Goal: Download file/media

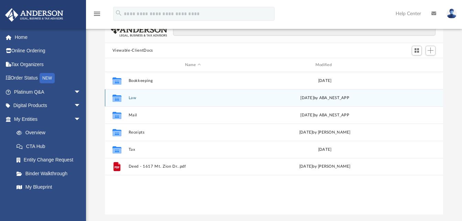
scroll to position [69, 0]
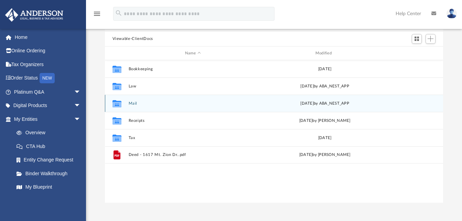
click at [135, 103] on button "Mail" at bounding box center [192, 103] width 129 height 4
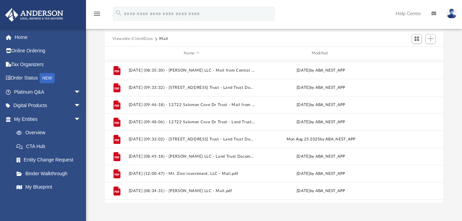
scroll to position [201, 0]
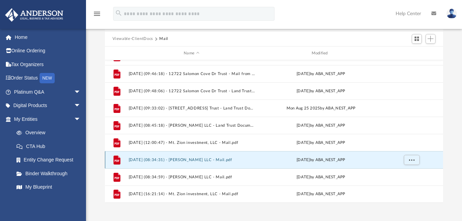
click at [174, 161] on button "2025.10.06 (08:34:31) - Christ Kem LLC - Mail.pdf" at bounding box center [191, 159] width 126 height 4
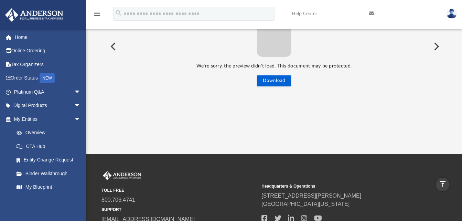
scroll to position [0, 0]
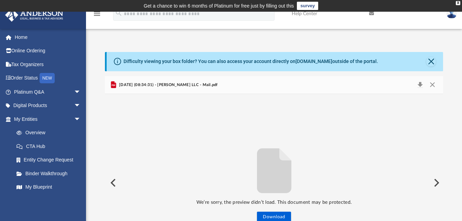
click at [173, 82] on span "[DATE] (08:34:31) - [PERSON_NAME] LLC - Mail.pdf" at bounding box center [168, 85] width 100 height 6
click at [455, 3] on div "X" at bounding box center [457, 3] width 4 height 4
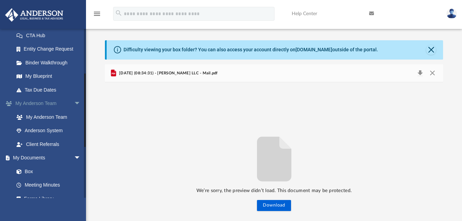
scroll to position [112, 0]
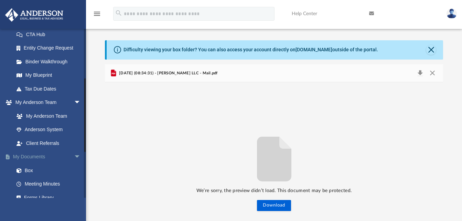
click at [41, 153] on link "My Documents arrow_drop_down" at bounding box center [48, 157] width 86 height 14
click at [34, 156] on link "My Documents arrow_drop_down" at bounding box center [48, 157] width 86 height 14
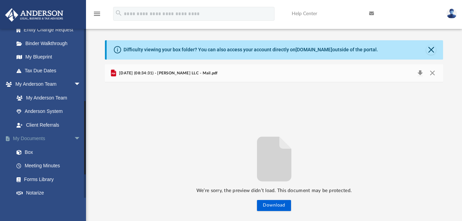
scroll to position [180, 0]
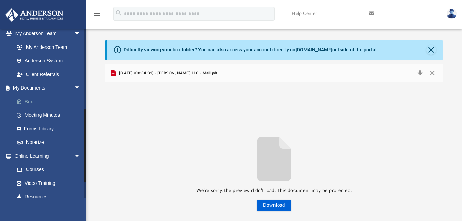
click at [31, 102] on link "Box" at bounding box center [50, 102] width 81 height 14
click at [430, 51] on button "Close" at bounding box center [431, 50] width 10 height 10
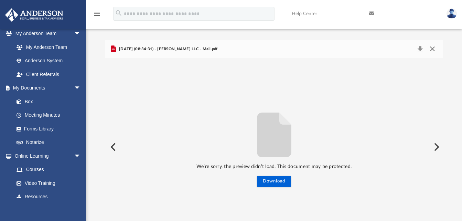
click at [431, 47] on button "Close" at bounding box center [432, 49] width 12 height 10
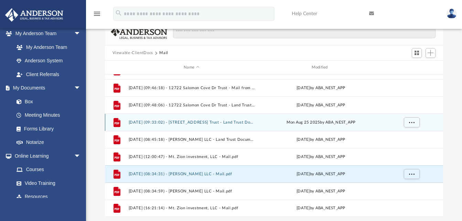
scroll to position [53, 0]
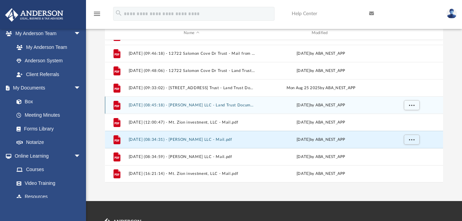
click at [200, 104] on button "[DATE] (08:45:18) - [PERSON_NAME] LLC - Land Trust Documents from [PERSON_NAME]…" at bounding box center [191, 105] width 126 height 4
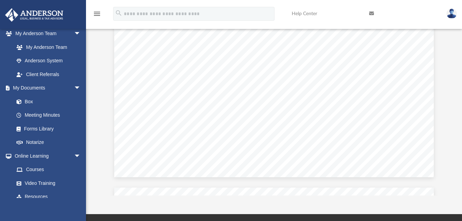
scroll to position [241, 0]
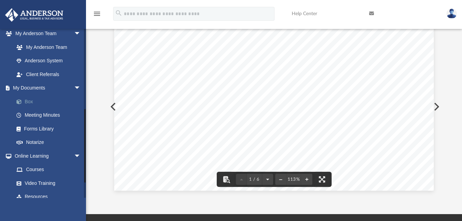
click at [45, 101] on link "Box" at bounding box center [50, 102] width 81 height 14
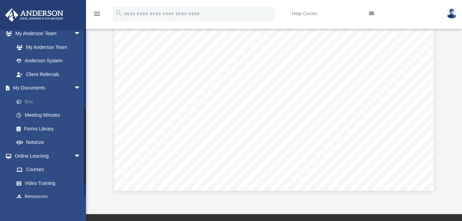
click at [29, 100] on link "Box" at bounding box center [50, 102] width 81 height 14
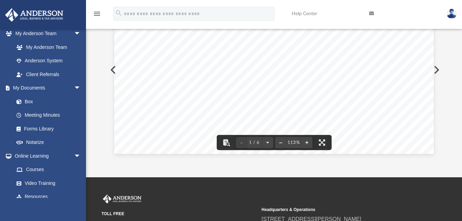
scroll to position [0, 0]
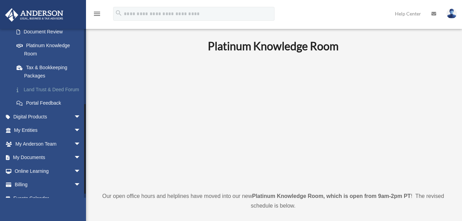
scroll to position [137, 0]
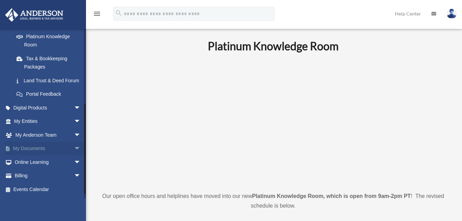
click at [35, 155] on link "My Documents arrow_drop_down" at bounding box center [48, 149] width 86 height 14
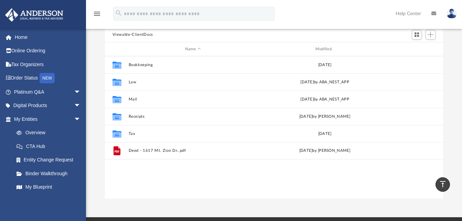
scroll to position [43, 0]
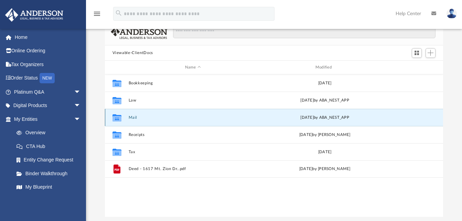
click at [134, 117] on button "Mail" at bounding box center [192, 117] width 129 height 4
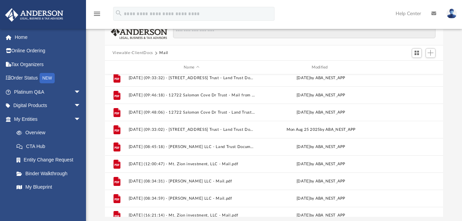
scroll to position [201, 0]
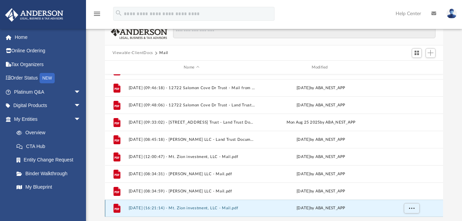
click at [199, 207] on button "[DATE] (16:21:14) - Mt. Zion investment, LLC - Mail.pdf" at bounding box center [191, 208] width 126 height 4
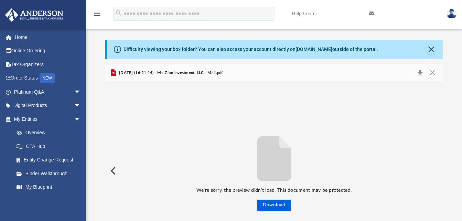
scroll to position [0, 0]
click at [420, 73] on button "Download" at bounding box center [419, 73] width 12 height 10
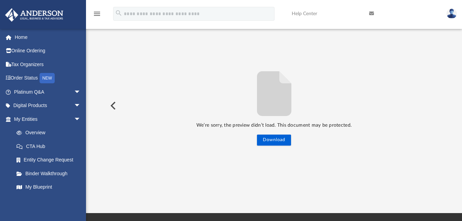
scroll to position [9, 0]
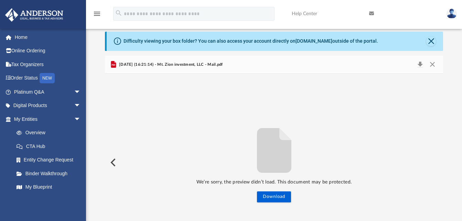
click at [114, 164] on button "Preview" at bounding box center [112, 162] width 15 height 19
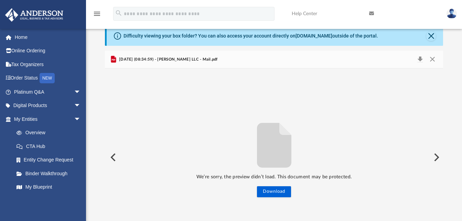
scroll to position [0, 0]
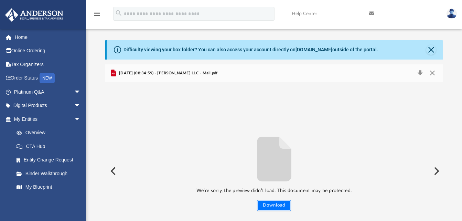
click at [284, 203] on button "Download" at bounding box center [274, 205] width 34 height 11
click at [118, 170] on button "Preview" at bounding box center [112, 170] width 15 height 19
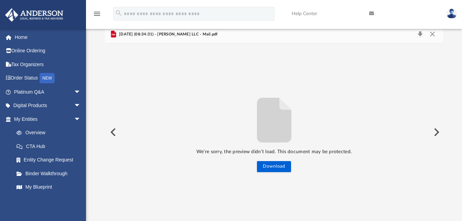
click at [115, 134] on button "Preview" at bounding box center [112, 131] width 15 height 19
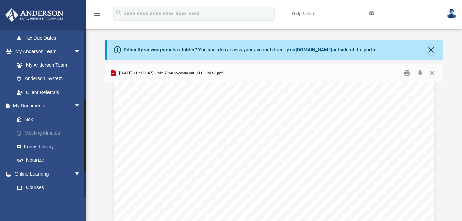
scroll to position [146, 0]
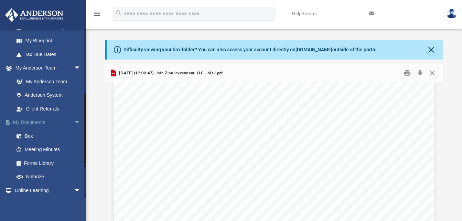
click at [33, 122] on link "My Documents arrow_drop_down" at bounding box center [48, 122] width 86 height 14
click at [39, 123] on link "My Documents arrow_drop_down" at bounding box center [48, 122] width 86 height 14
click at [74, 121] on span "arrow_drop_down" at bounding box center [81, 122] width 14 height 14
click at [34, 120] on link "My Documents arrow_drop_up" at bounding box center [48, 122] width 86 height 14
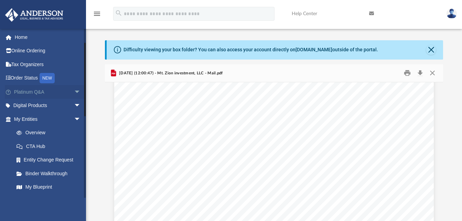
scroll to position [161, 0]
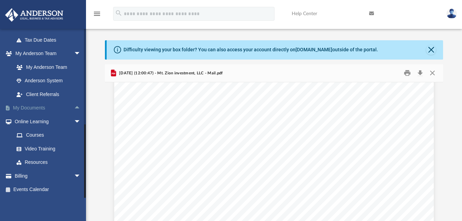
click at [33, 106] on link "My Documents arrow_drop_up" at bounding box center [48, 108] width 86 height 14
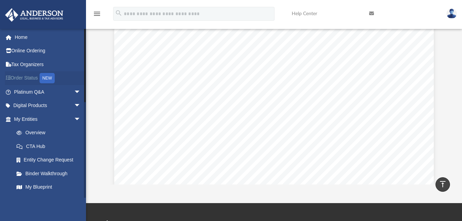
scroll to position [0, 0]
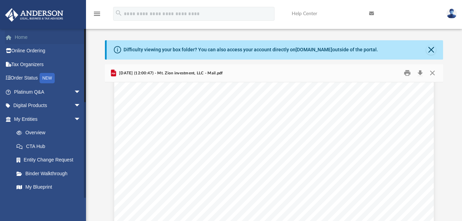
click at [23, 38] on link "Home" at bounding box center [48, 37] width 86 height 14
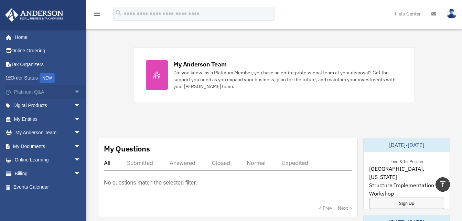
scroll to position [137, 0]
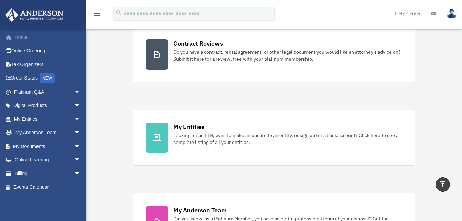
click at [20, 39] on link "Home" at bounding box center [48, 37] width 86 height 14
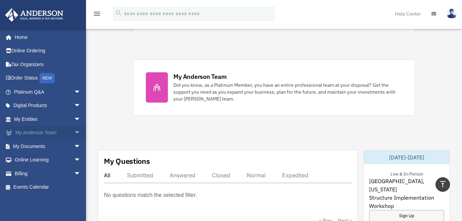
scroll to position [275, 0]
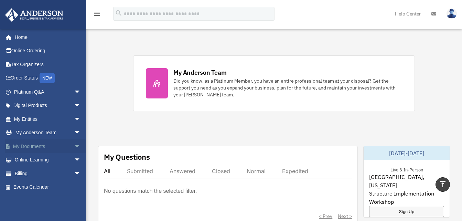
click at [30, 142] on link "My Documents arrow_drop_down" at bounding box center [48, 146] width 86 height 14
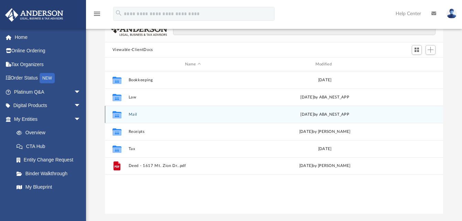
scroll to position [34, 0]
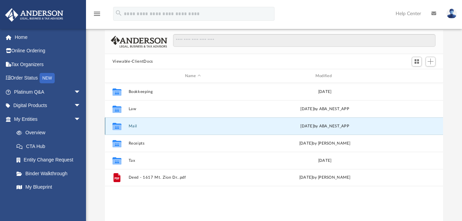
click at [131, 125] on button "Mail" at bounding box center [192, 126] width 129 height 4
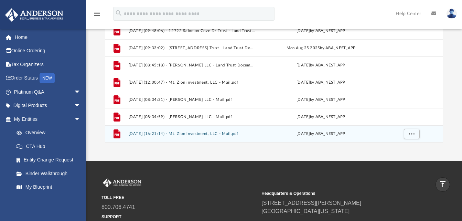
scroll to position [112, 0]
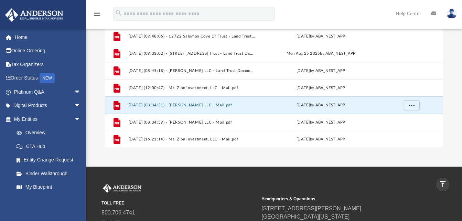
click at [185, 106] on button "[DATE] (08:34:31) - [PERSON_NAME] LLC - Mail.pdf" at bounding box center [191, 105] width 126 height 4
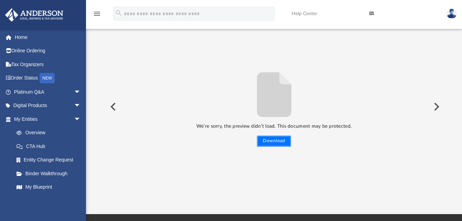
click at [271, 139] on button "Download" at bounding box center [274, 140] width 34 height 11
